Goal: Transaction & Acquisition: Book appointment/travel/reservation

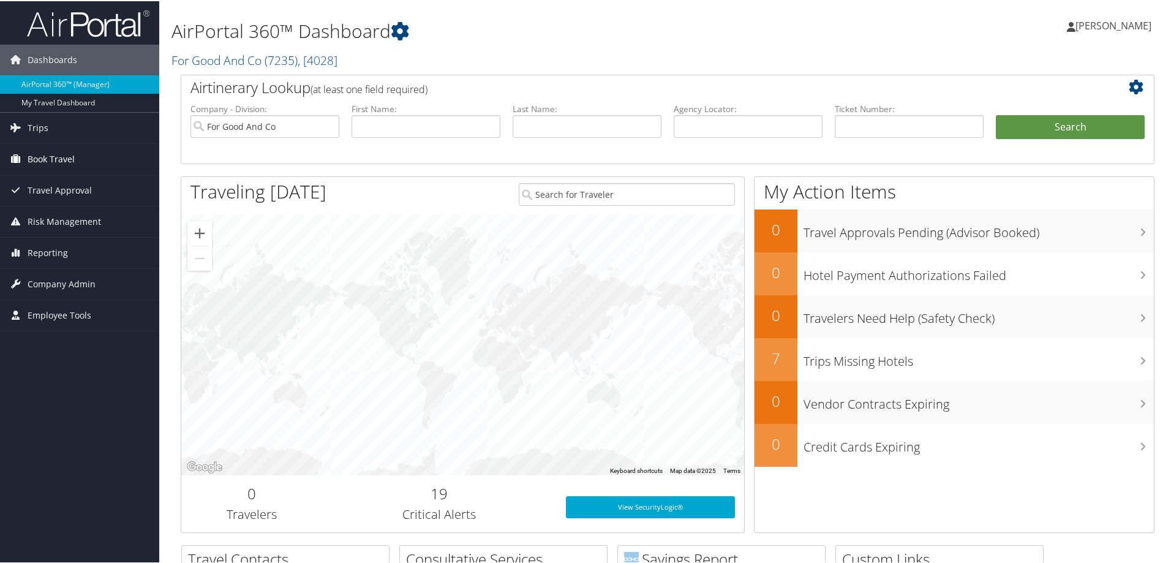
click at [54, 162] on span "Book Travel" at bounding box center [51, 158] width 47 height 31
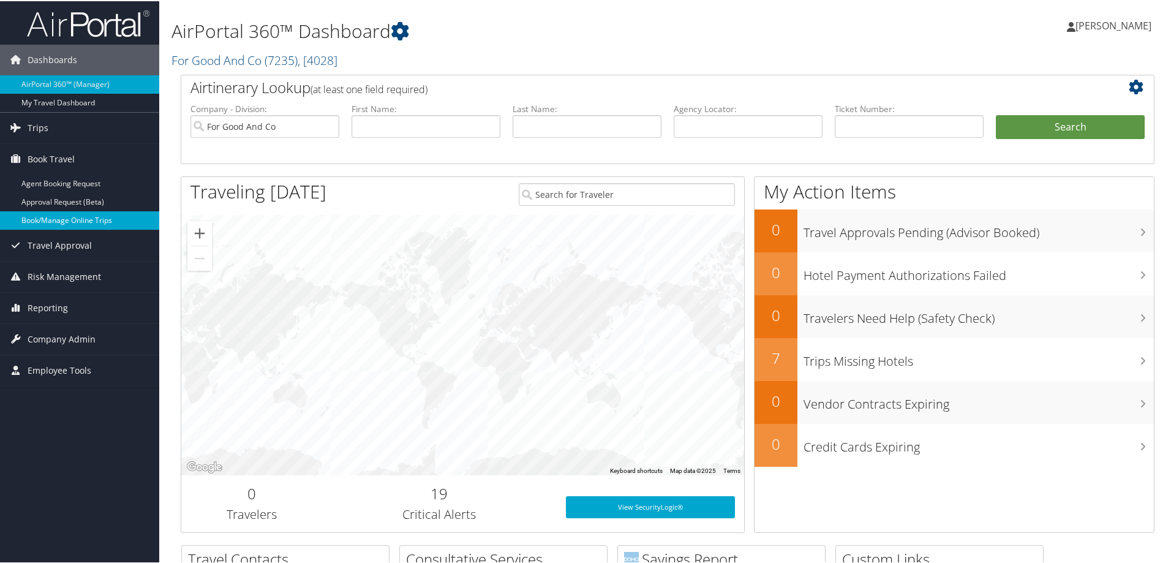
click at [61, 219] on link "Book/Manage Online Trips" at bounding box center [79, 219] width 159 height 18
